Goal: Use online tool/utility: Utilize a website feature to perform a specific function

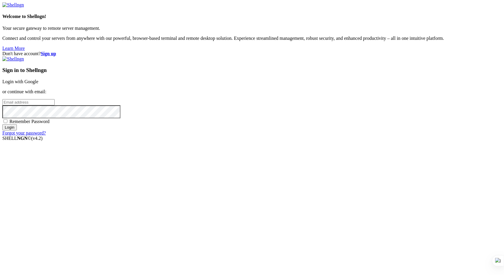
type input "[PERSON_NAME][EMAIL_ADDRESS][DOMAIN_NAME]"
click at [17, 131] on input "Login" at bounding box center [9, 127] width 14 height 6
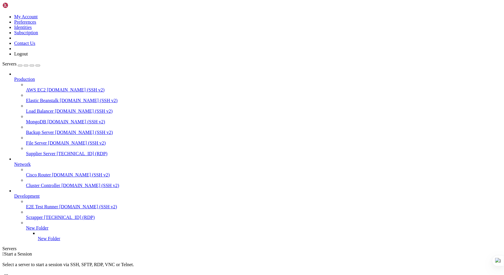
click at [57, 151] on span "[TECHNICAL_ID] (RDP)" at bounding box center [82, 153] width 51 height 5
drag, startPoint x: 430, startPoint y: 360, endPoint x: 429, endPoint y: 412, distance: 52.0
